Goal: Task Accomplishment & Management: Use online tool/utility

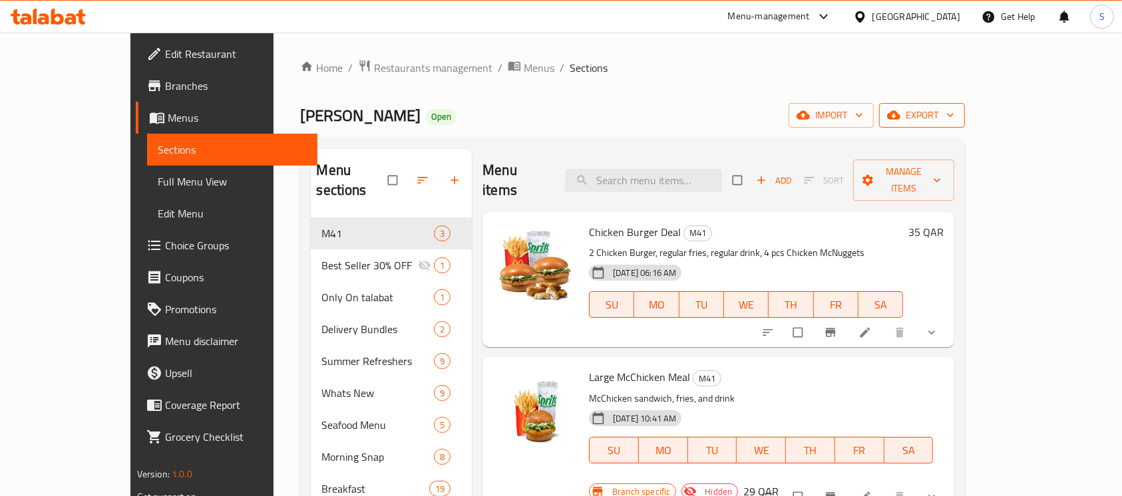
click at [957, 109] on icon "button" at bounding box center [950, 114] width 13 height 13
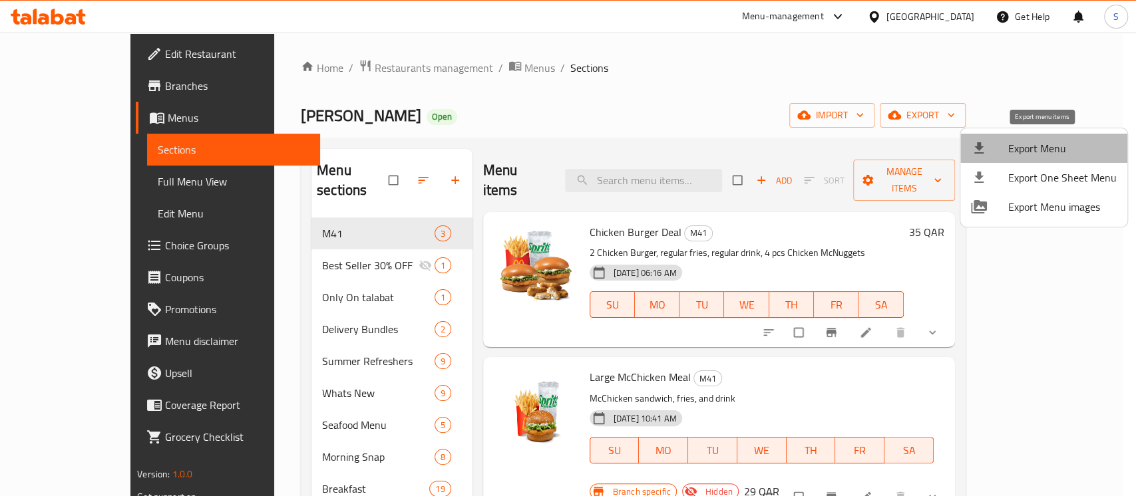
click at [1059, 147] on span "Export Menu" at bounding box center [1062, 148] width 108 height 16
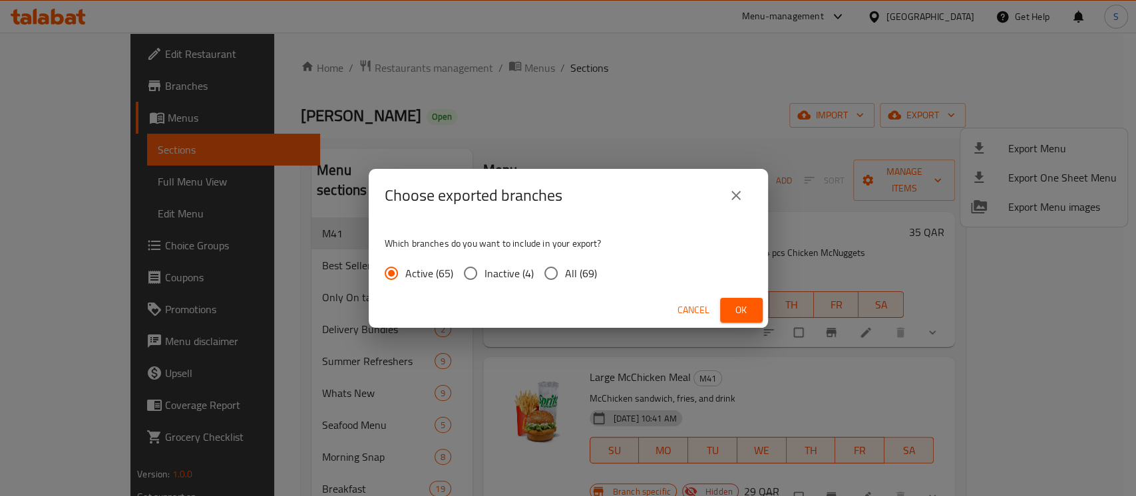
click at [740, 198] on icon "close" at bounding box center [736, 196] width 16 height 16
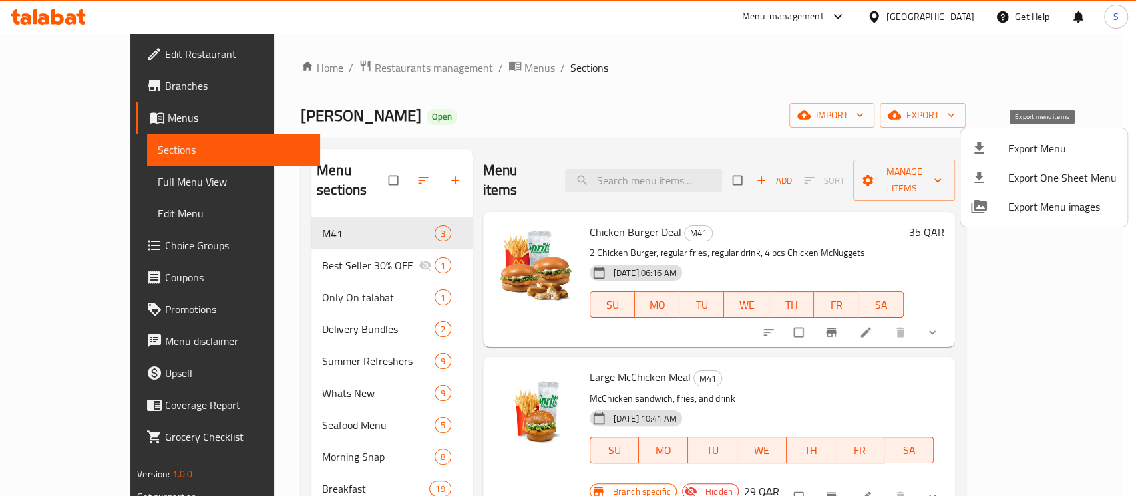
click at [1054, 140] on span "Export Menu" at bounding box center [1062, 148] width 108 height 16
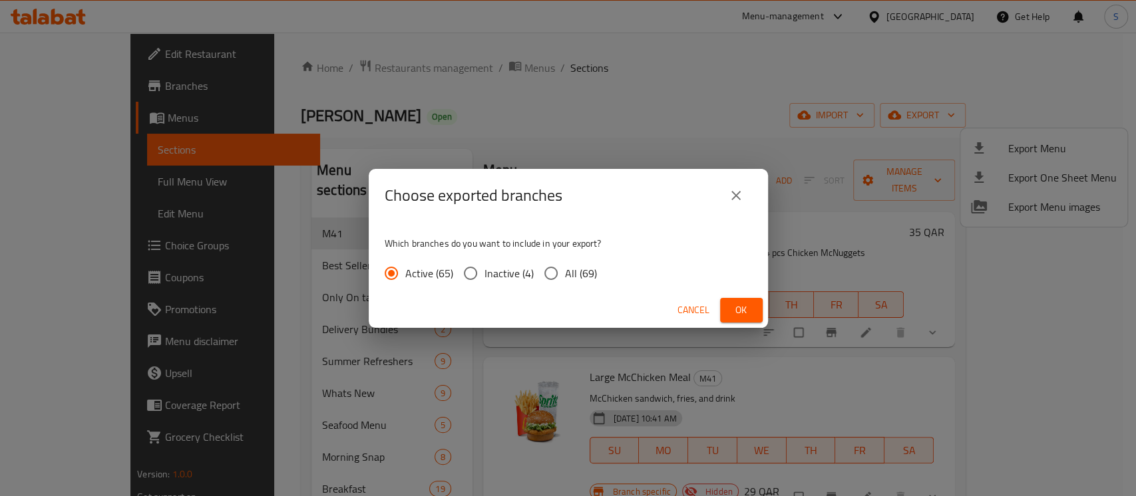
click at [577, 271] on span "All (69)" at bounding box center [581, 274] width 32 height 16
click at [565, 271] on input "All (69)" at bounding box center [551, 274] width 28 height 28
radio input "true"
click at [740, 310] on span "Ok" at bounding box center [741, 310] width 21 height 17
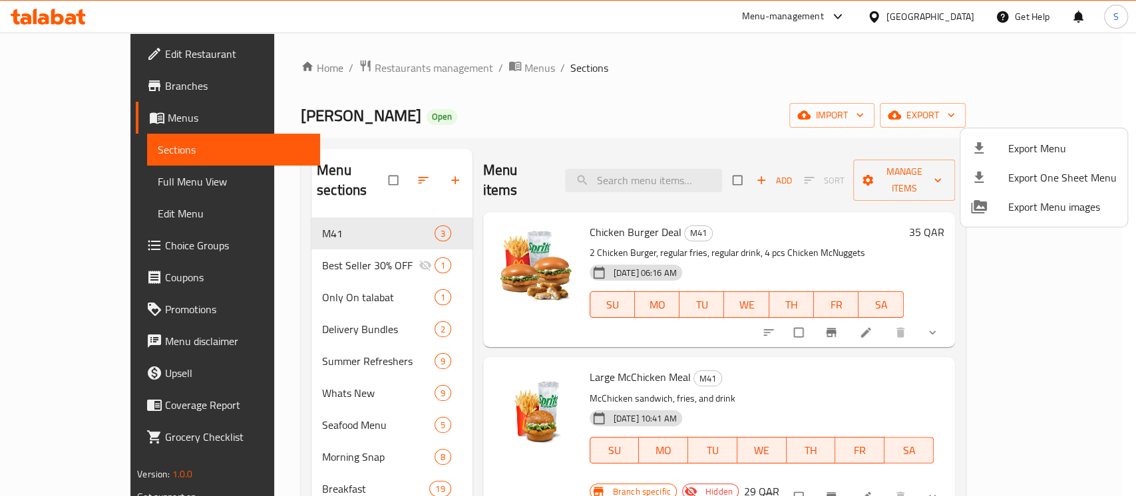
click at [944, 19] on div at bounding box center [568, 248] width 1136 height 496
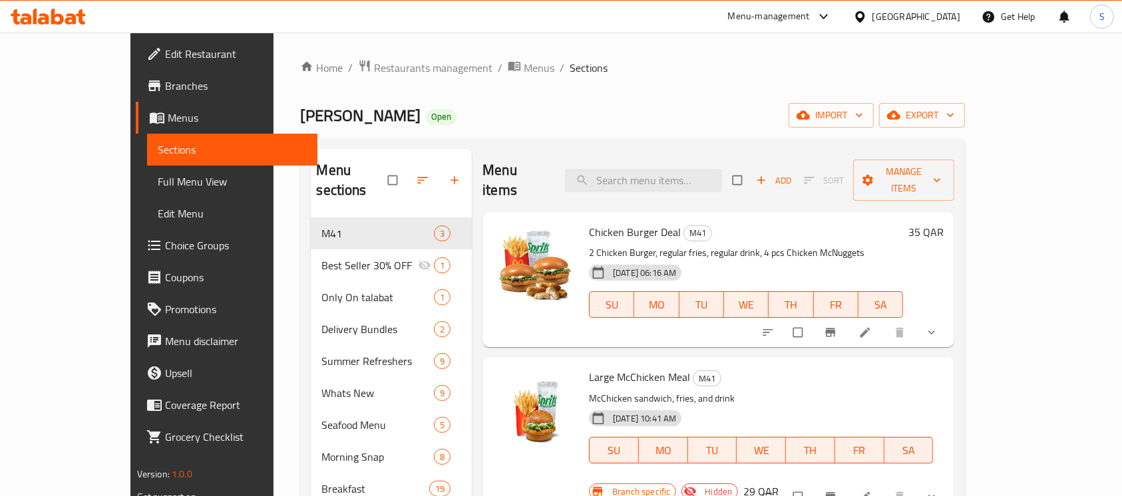
click at [956, 17] on div "[GEOGRAPHIC_DATA]" at bounding box center [916, 16] width 88 height 15
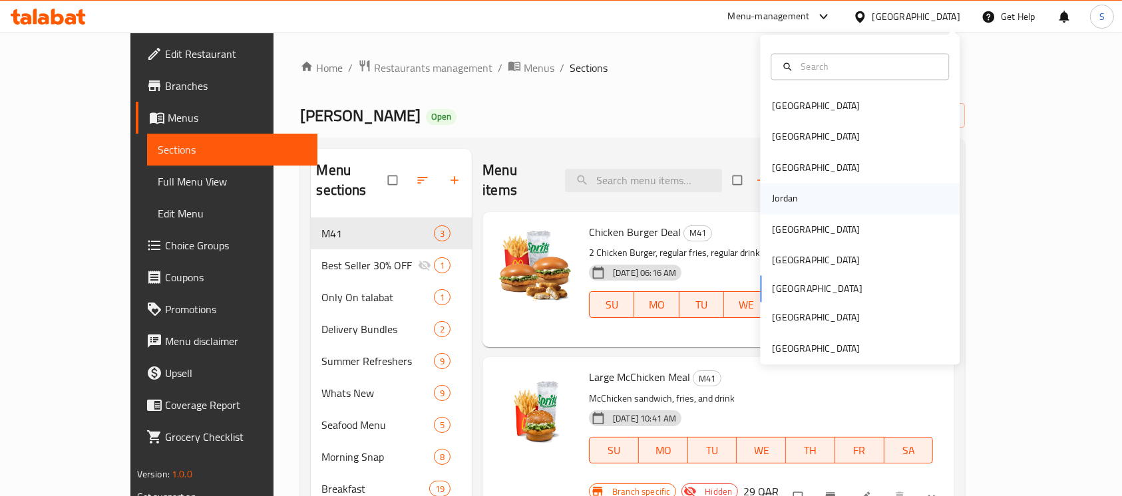
click at [795, 202] on div "Jordan" at bounding box center [784, 199] width 47 height 31
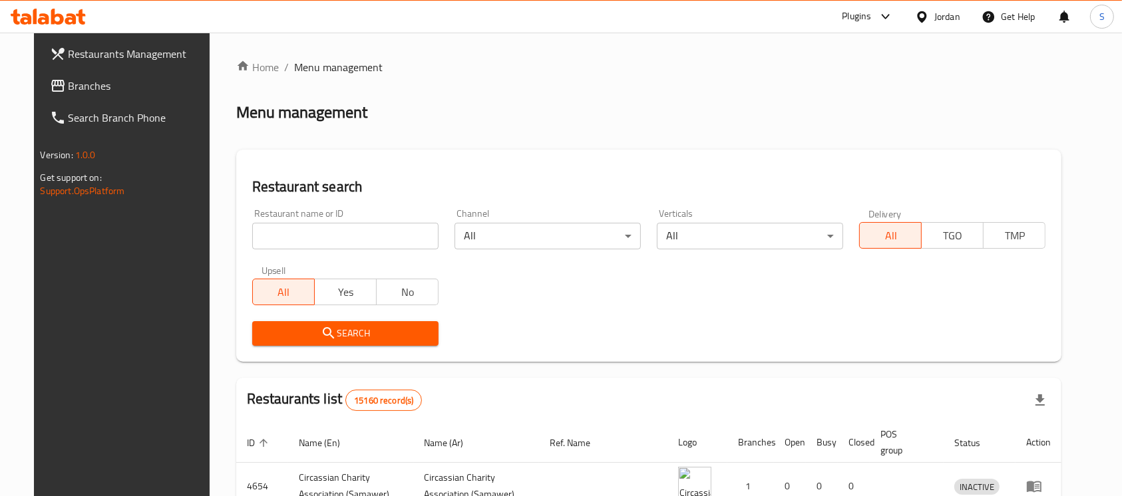
click at [87, 88] on span "Branches" at bounding box center [140, 86] width 142 height 16
